Goal: Information Seeking & Learning: Learn about a topic

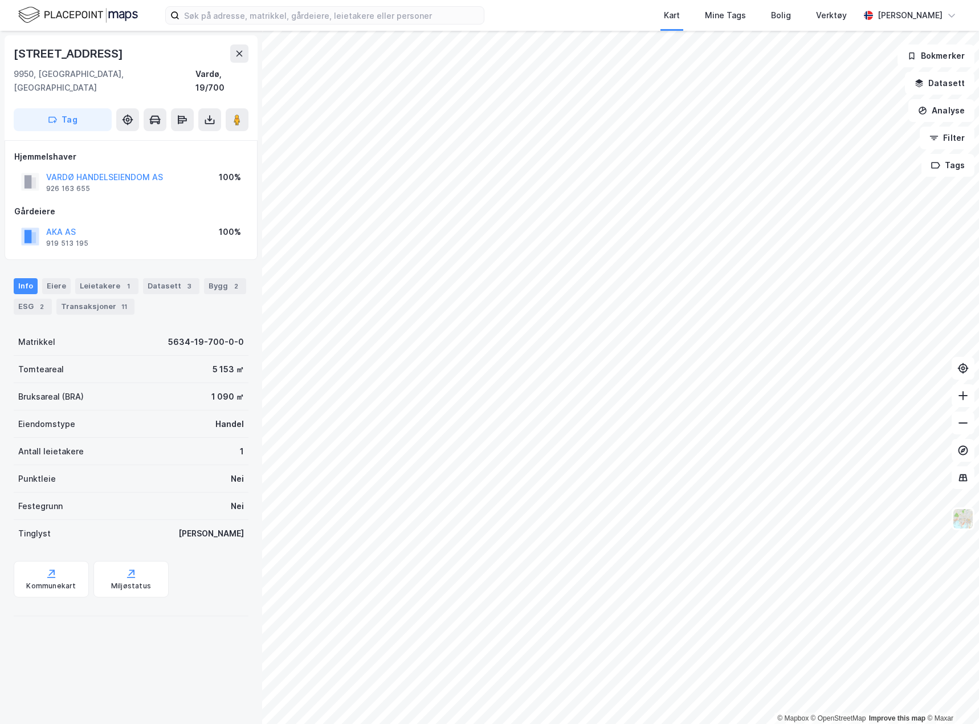
click at [106, 278] on div "Leietakere 1" at bounding box center [106, 286] width 63 height 16
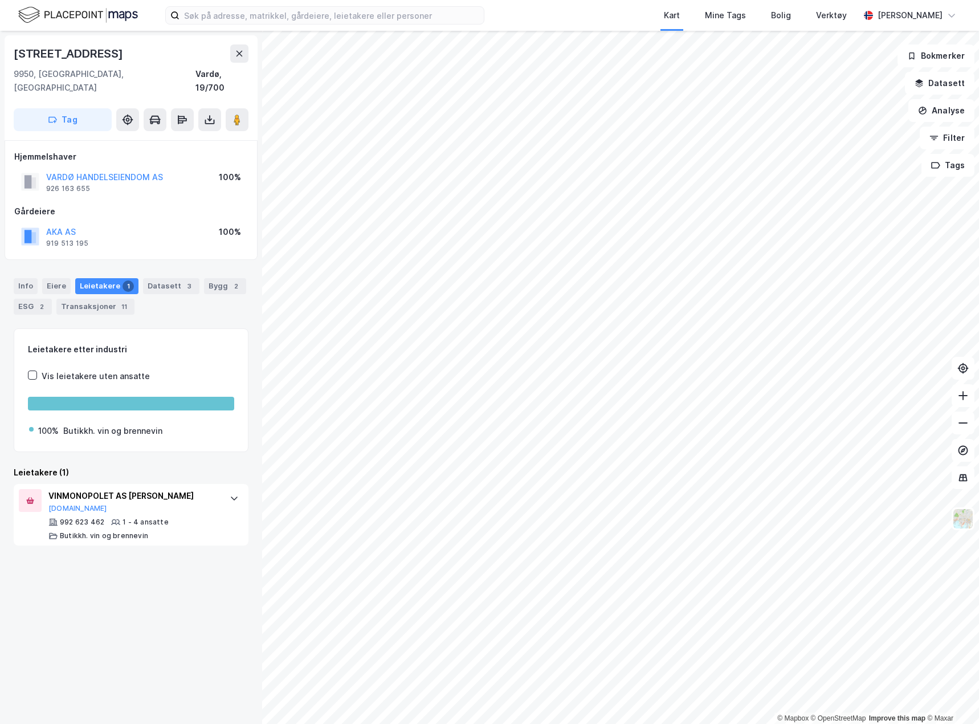
click at [230, 493] on icon at bounding box center [234, 497] width 9 height 9
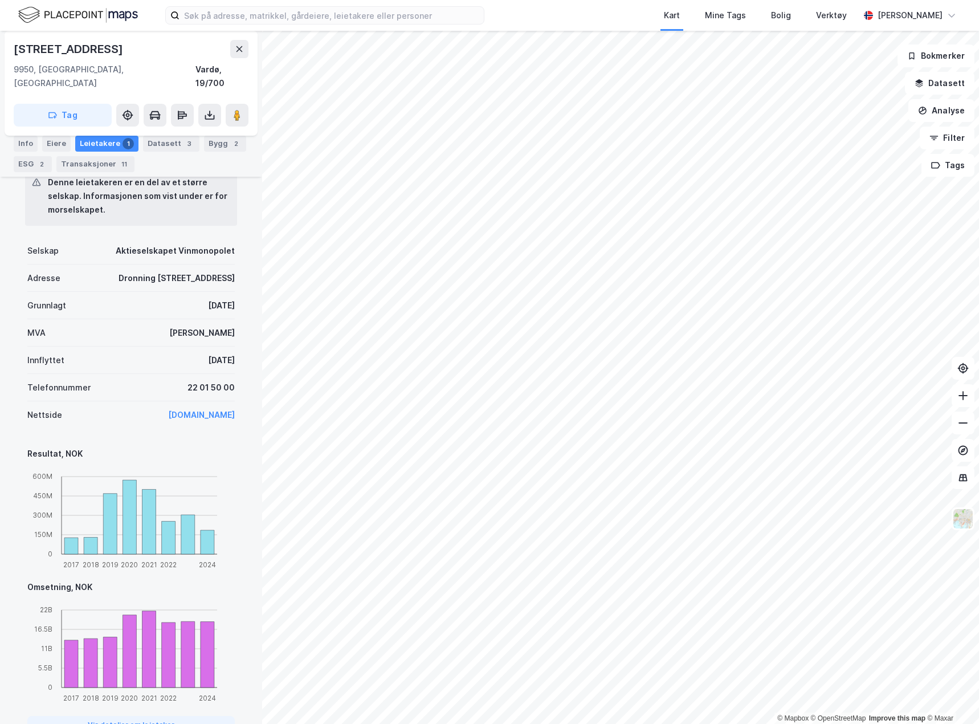
scroll to position [376, 0]
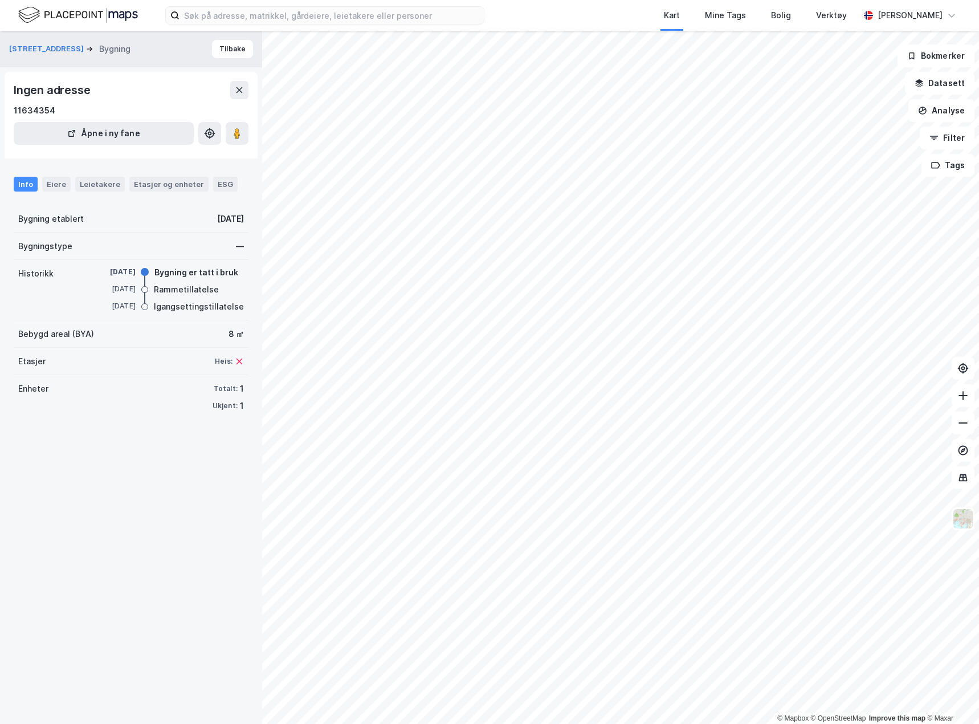
click at [222, 50] on button "Tilbake" at bounding box center [232, 49] width 41 height 18
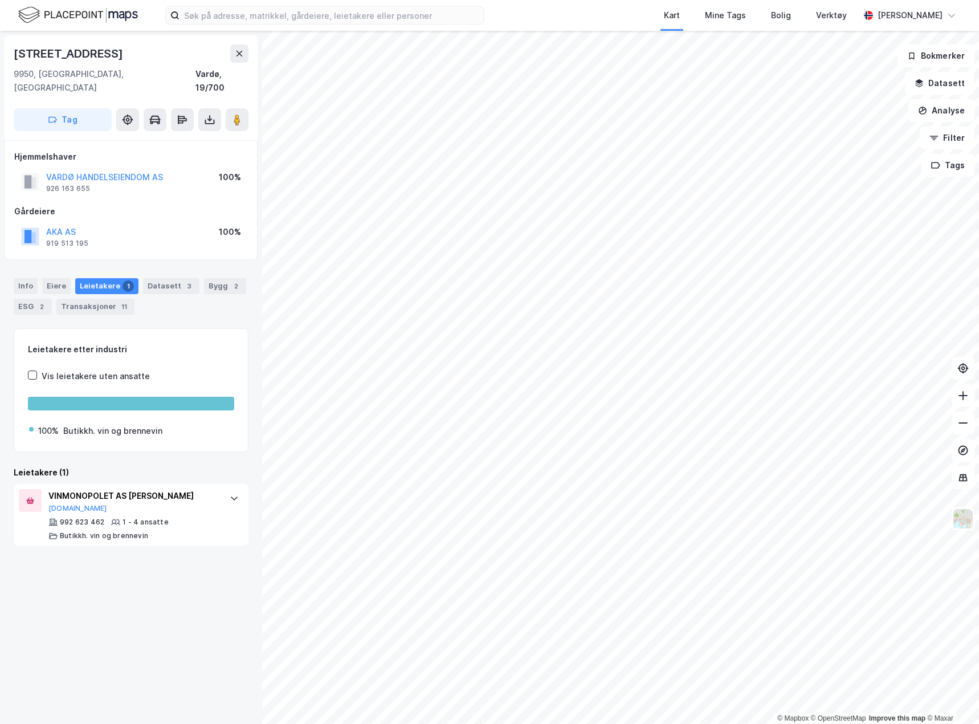
click at [18, 278] on div "Info" at bounding box center [26, 286] width 24 height 16
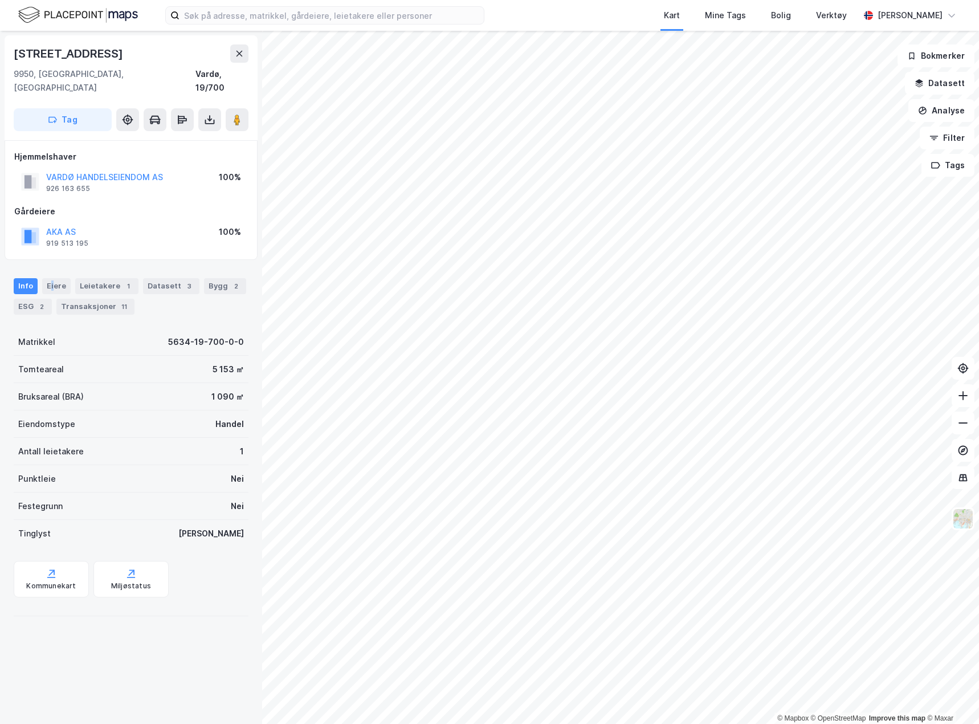
click at [51, 278] on div "Eiere" at bounding box center [56, 286] width 28 height 16
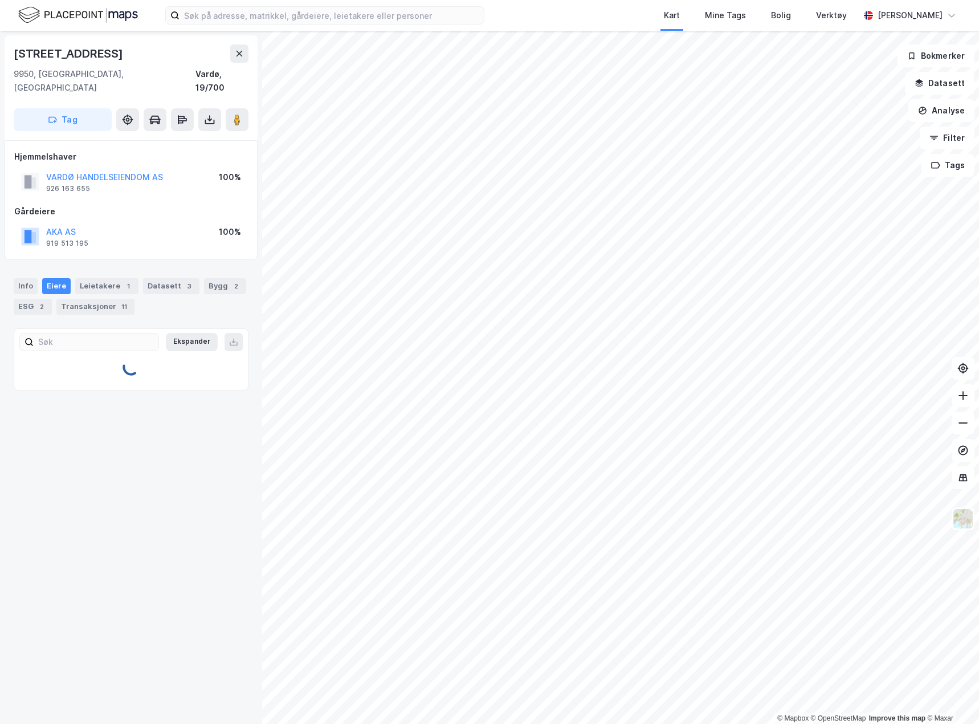
click at [81, 278] on div "Leietakere 1" at bounding box center [106, 286] width 63 height 16
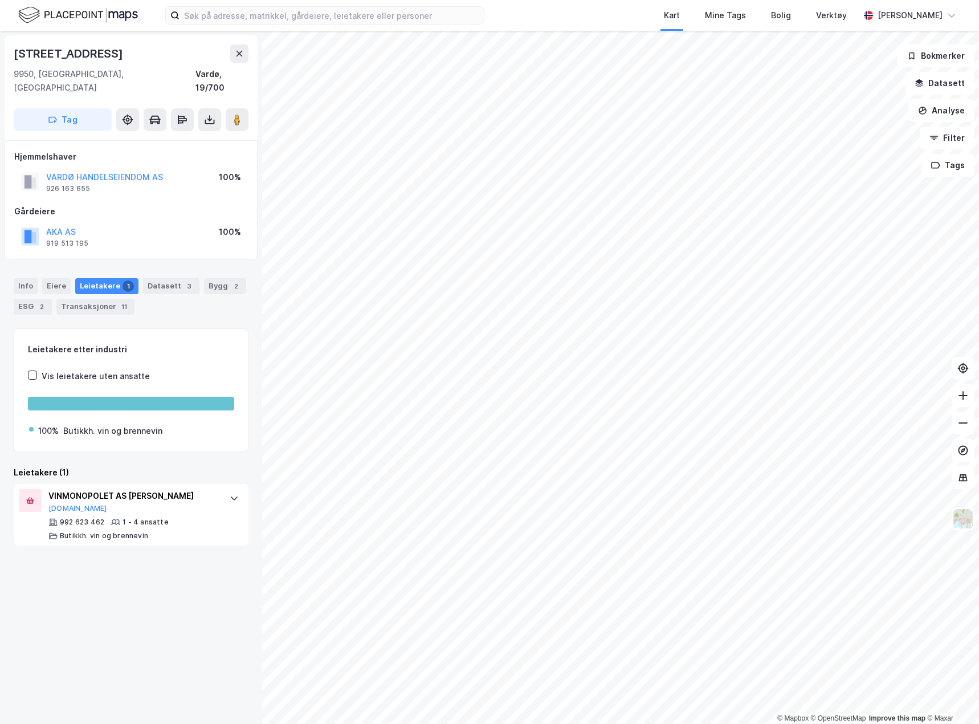
click at [204, 278] on div "Bygg 2" at bounding box center [225, 286] width 42 height 16
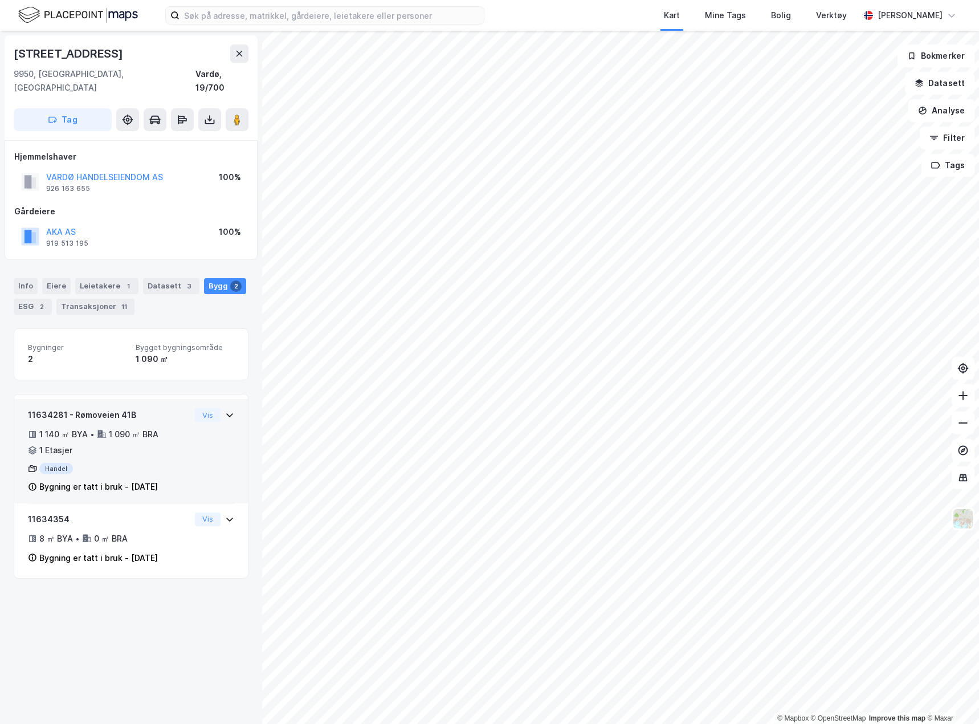
click at [215, 408] on div "Vis" at bounding box center [214, 415] width 39 height 14
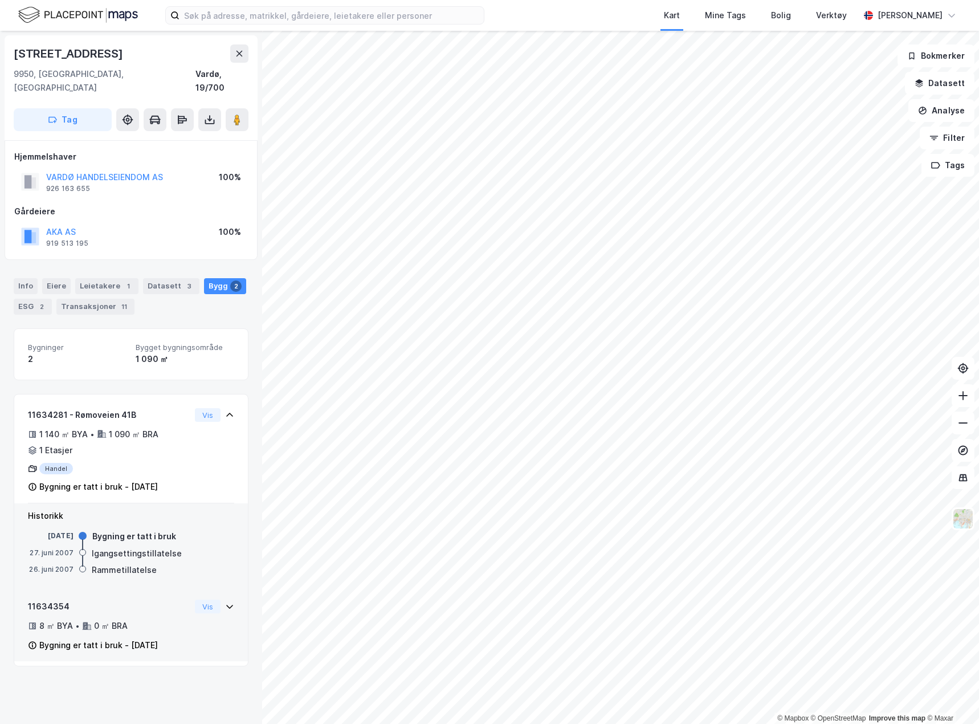
click at [150, 599] on div "11634354" at bounding box center [109, 606] width 162 height 14
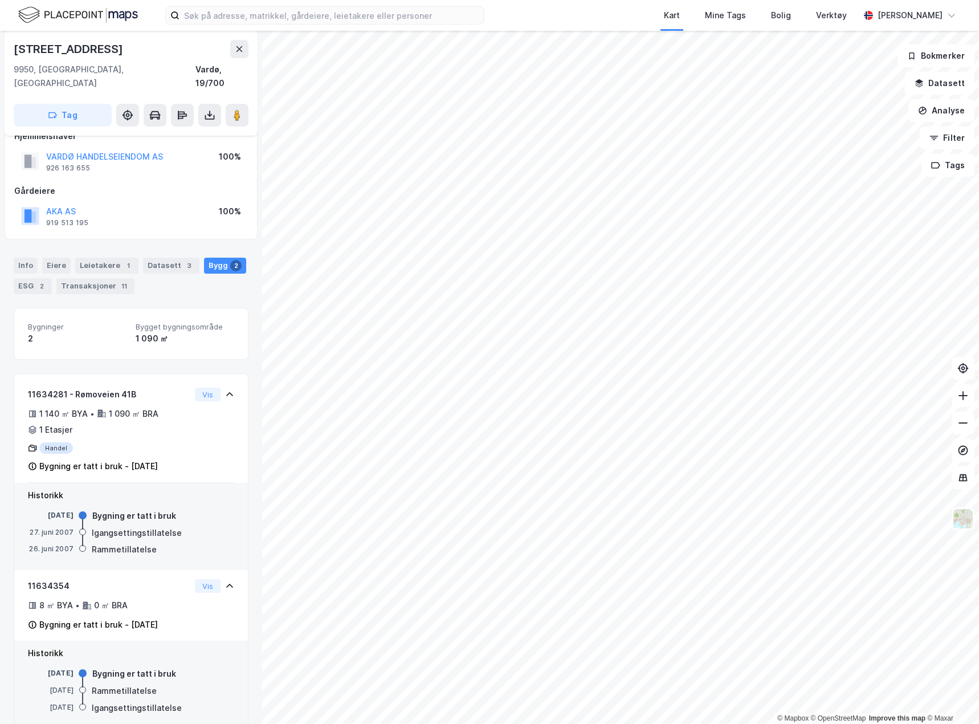
scroll to position [30, 0]
